Goal: Information Seeking & Learning: Learn about a topic

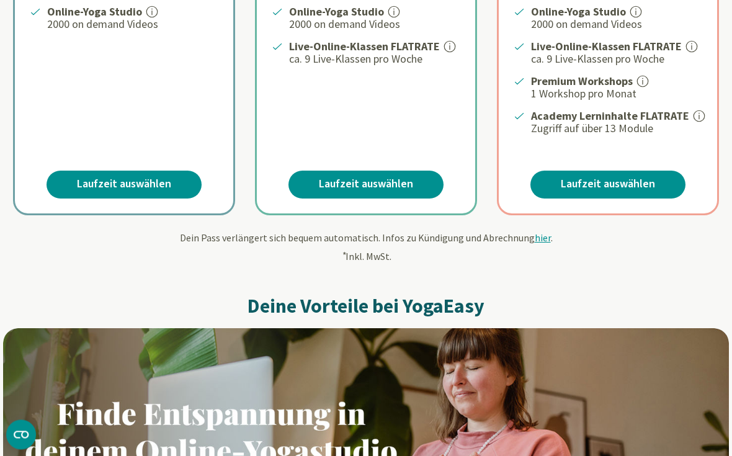
scroll to position [419, 0]
click at [535, 236] on span "hier" at bounding box center [543, 237] width 16 height 12
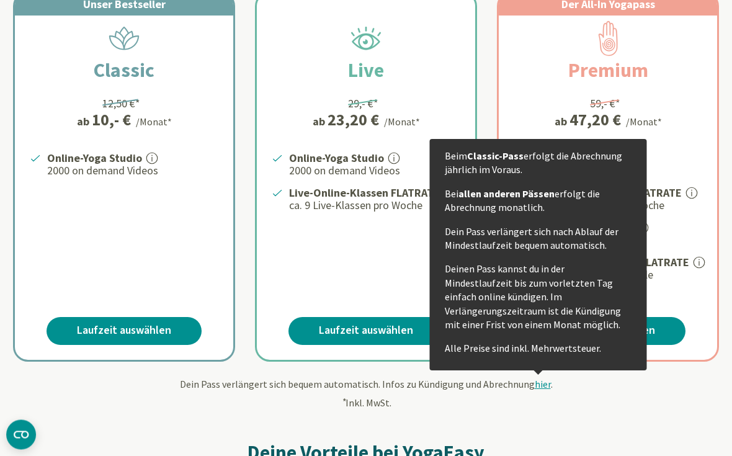
scroll to position [271, 0]
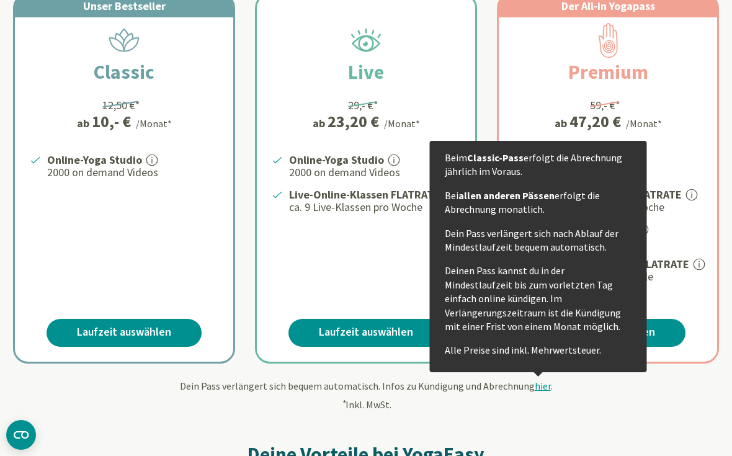
click at [393, 75] on h2 "Live" at bounding box center [366, 72] width 96 height 30
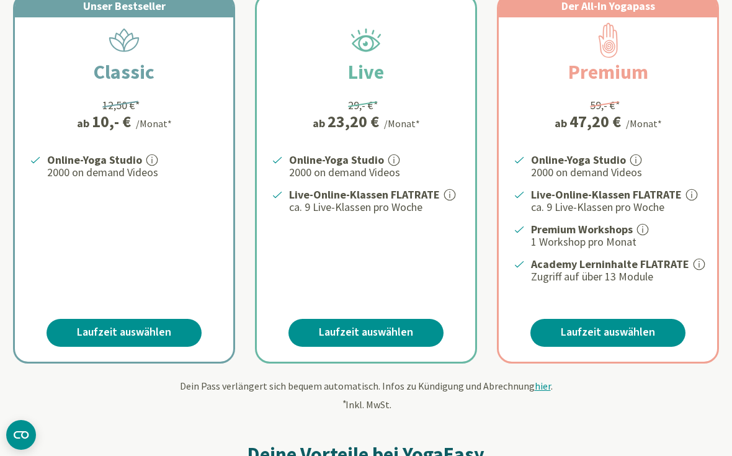
click at [406, 249] on div "Online-Yoga Studio 2000 on demand Videos Live-Online-Klassen FLATRATE ca. 9 Liv…" at bounding box center [366, 217] width 218 height 133
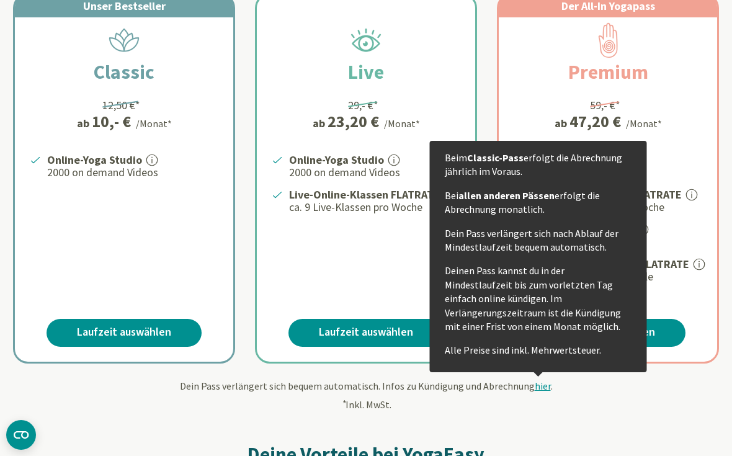
click at [540, 383] on span "hier" at bounding box center [543, 386] width 16 height 12
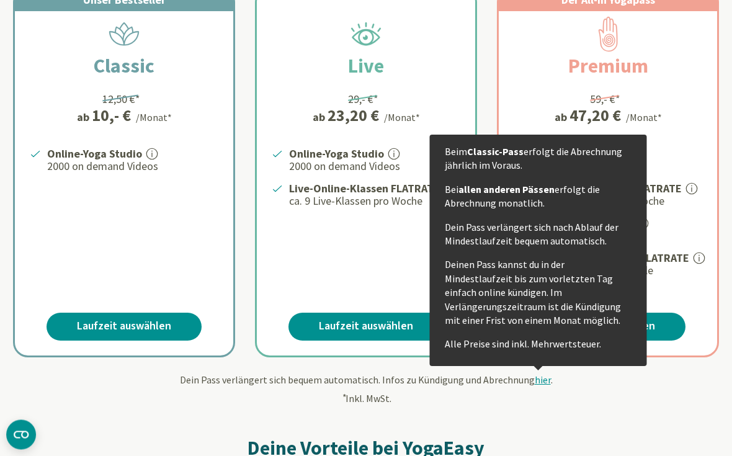
scroll to position [277, 0]
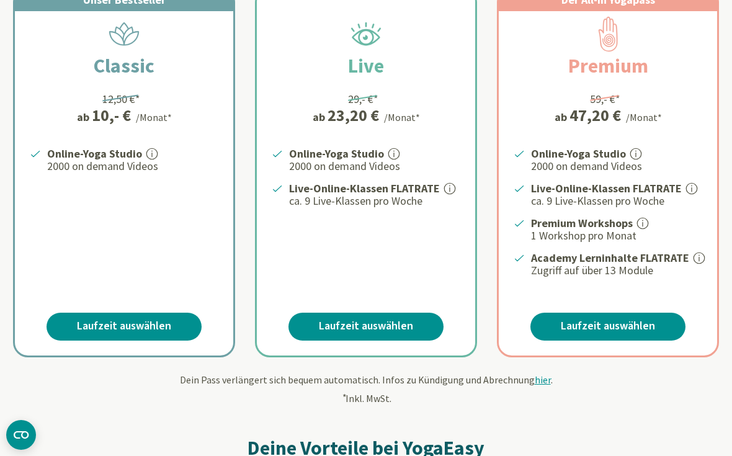
click at [661, 392] on div "Dein Pass verlängert sich bequem automatisch. Infos zu Kündigung und Abrechnung…" at bounding box center [366, 389] width 726 height 34
click at [396, 315] on link "Laufzeit auswählen" at bounding box center [366, 327] width 155 height 28
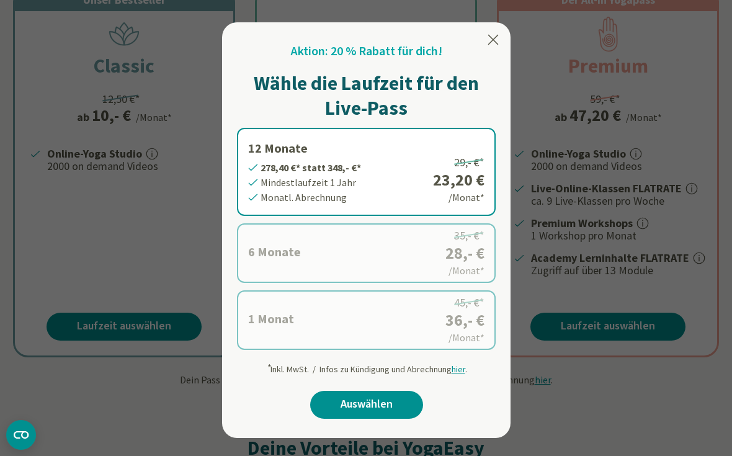
click at [490, 40] on icon at bounding box center [493, 39] width 15 height 15
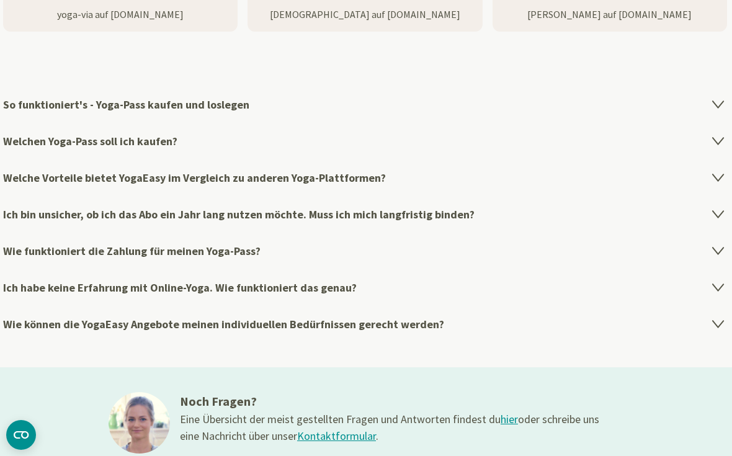
scroll to position [2033, 0]
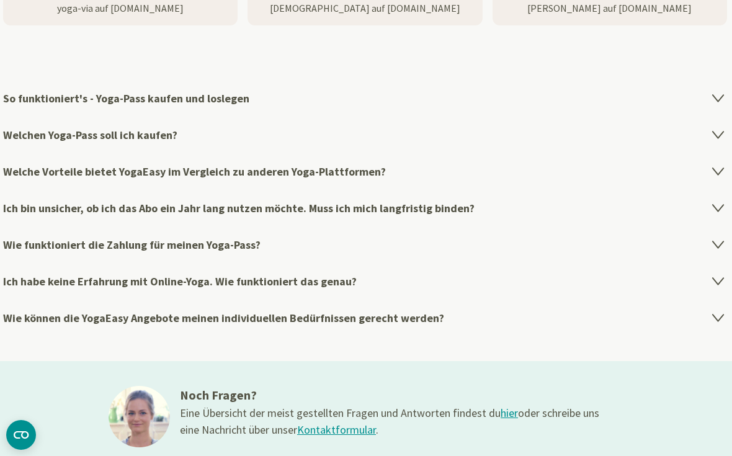
click at [716, 132] on icon at bounding box center [718, 135] width 11 height 7
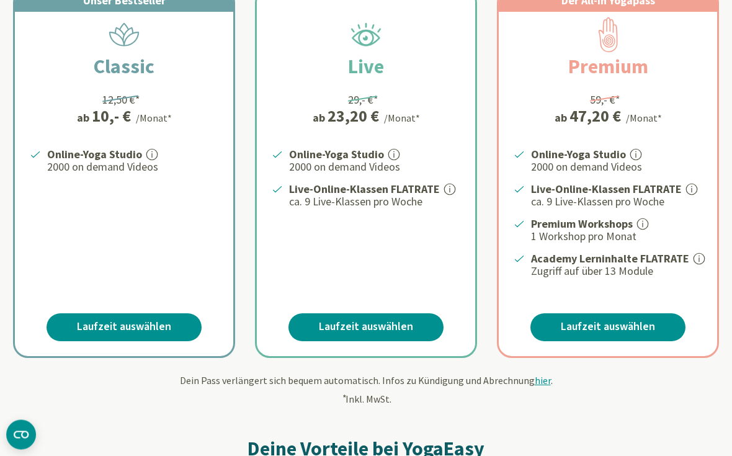
scroll to position [250, 0]
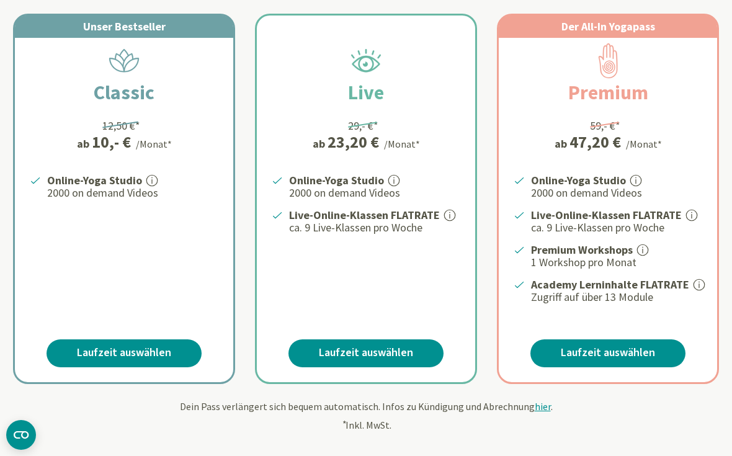
click at [370, 410] on div "Dein Pass verlängert sich bequem automatisch. Infos zu Kündigung und Abrechnung…" at bounding box center [366, 416] width 726 height 34
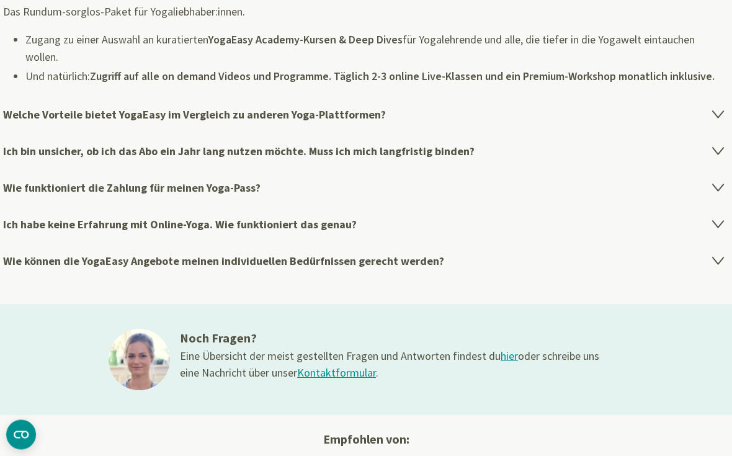
scroll to position [2419, 0]
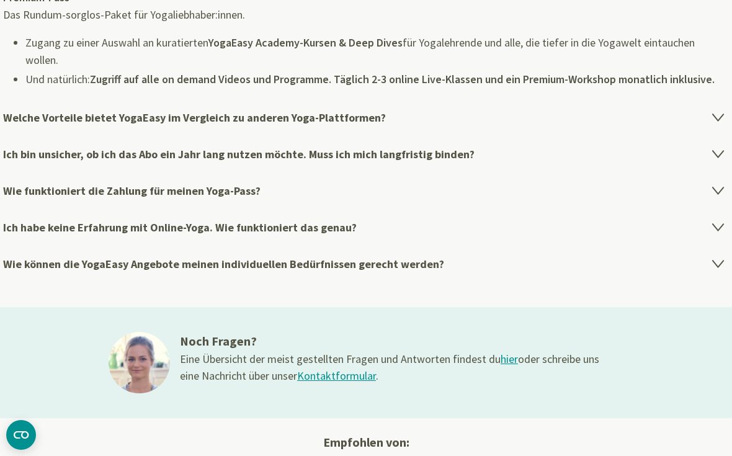
click at [697, 119] on h4 "Welche Vorteile bietet YogaEasy im Vergleich zu anderen Yoga-Plattformen?" at bounding box center [366, 117] width 726 height 37
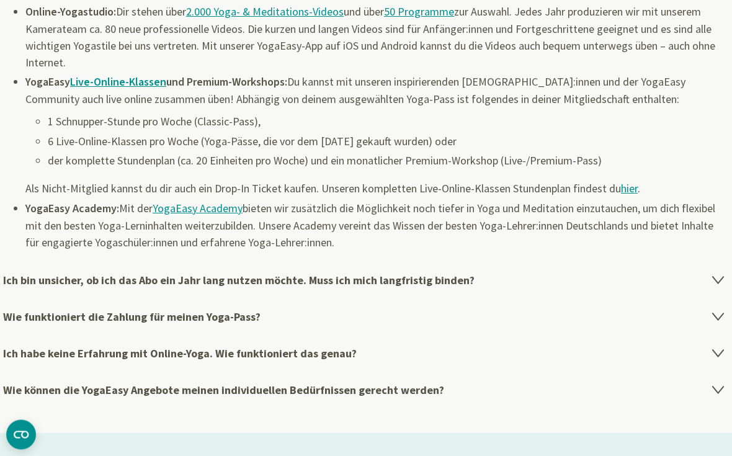
scroll to position [2265, 0]
click at [706, 279] on h4 "Ich bin unsicher, ob ich das Abo ein Jahr lang nutzen möchte. Muss ich mich lan…" at bounding box center [366, 279] width 726 height 37
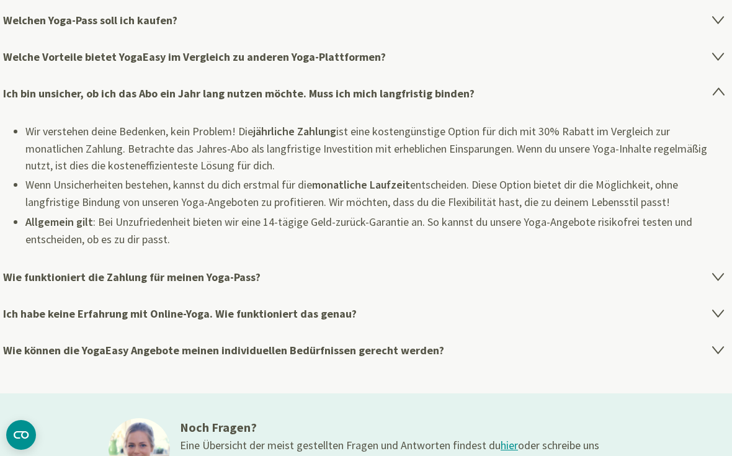
scroll to position [2146, 0]
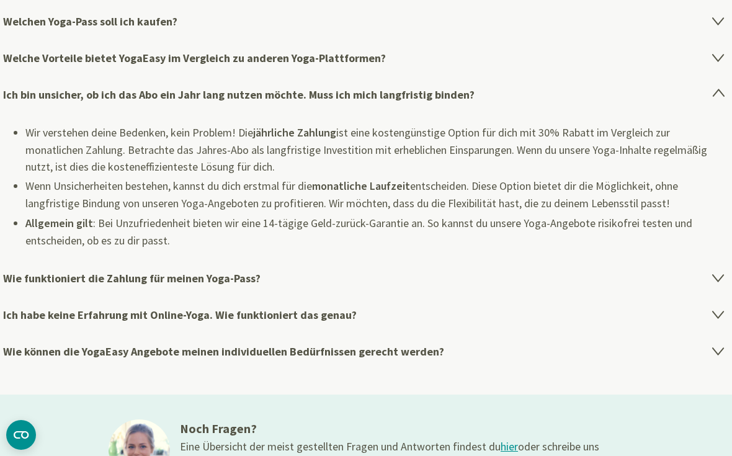
click at [709, 279] on h4 "Wie funktioniert die Zahlung für meinen Yoga-Pass?" at bounding box center [366, 278] width 726 height 37
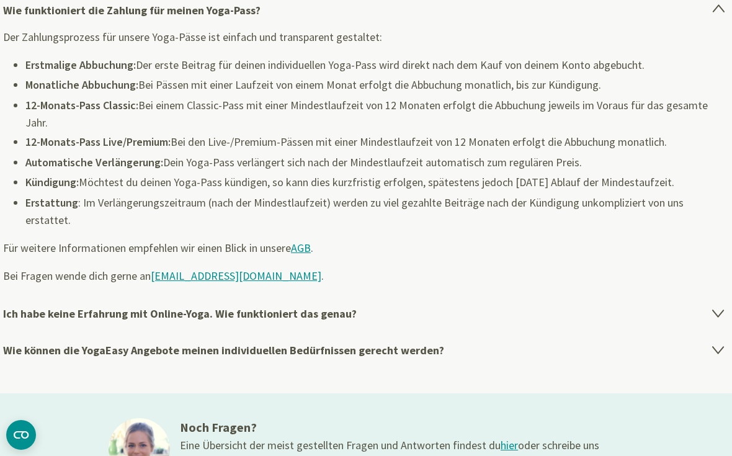
scroll to position [2267, 0]
click at [714, 305] on icon at bounding box center [718, 312] width 15 height 15
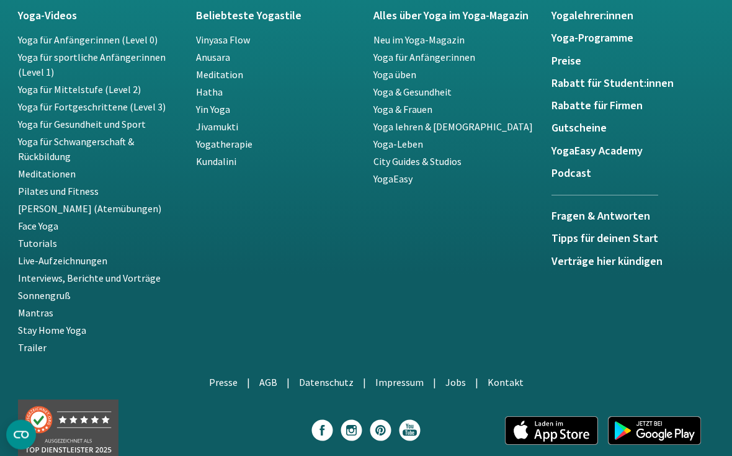
scroll to position [2855, 0]
click at [112, 86] on link "Yoga für Mittelstufe (Level 2)" at bounding box center [79, 89] width 123 height 12
